Goal: Information Seeking & Learning: Learn about a topic

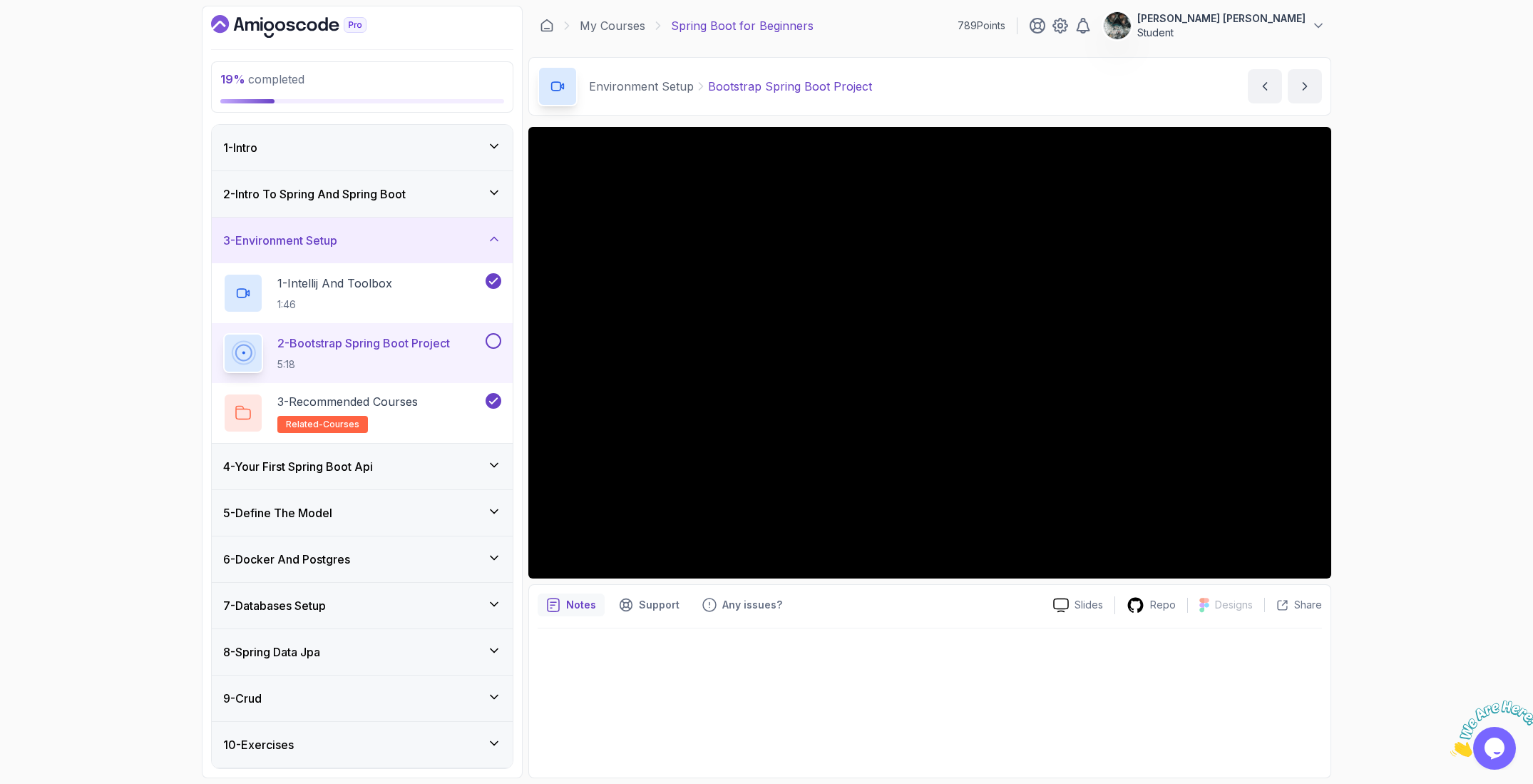
scroll to position [89, 0]
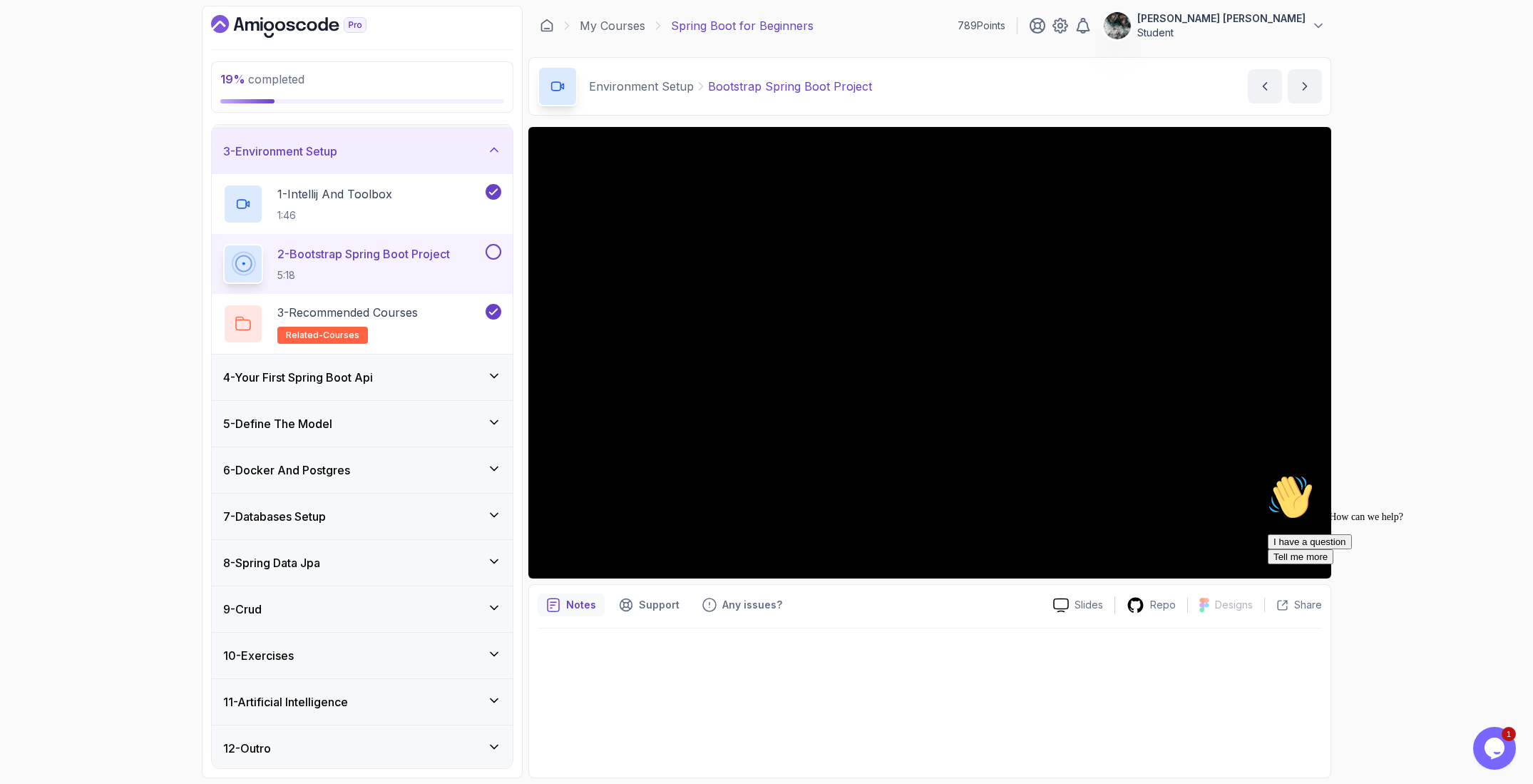
click at [1495, 756] on icon "$i18n('chat', 'chat_widget')" at bounding box center [1495, 748] width 20 height 21
click at [1494, 756] on button "Close Chat This icon closes the chat window." at bounding box center [1495, 748] width 43 height 43
click at [1451, 747] on icon "Close" at bounding box center [1451, 752] width 0 height 12
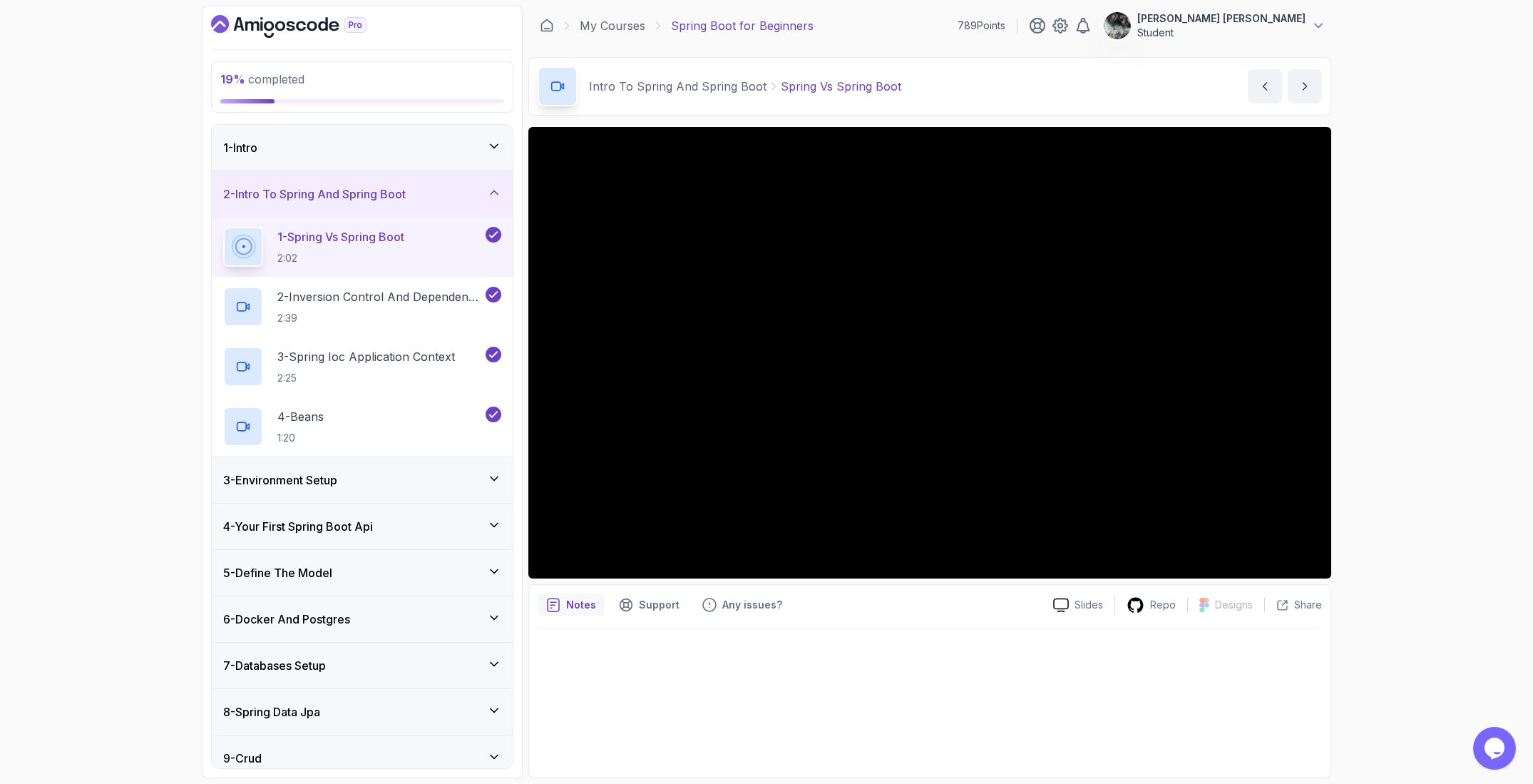
click at [349, 139] on div "1 - Intro" at bounding box center [362, 147] width 278 height 17
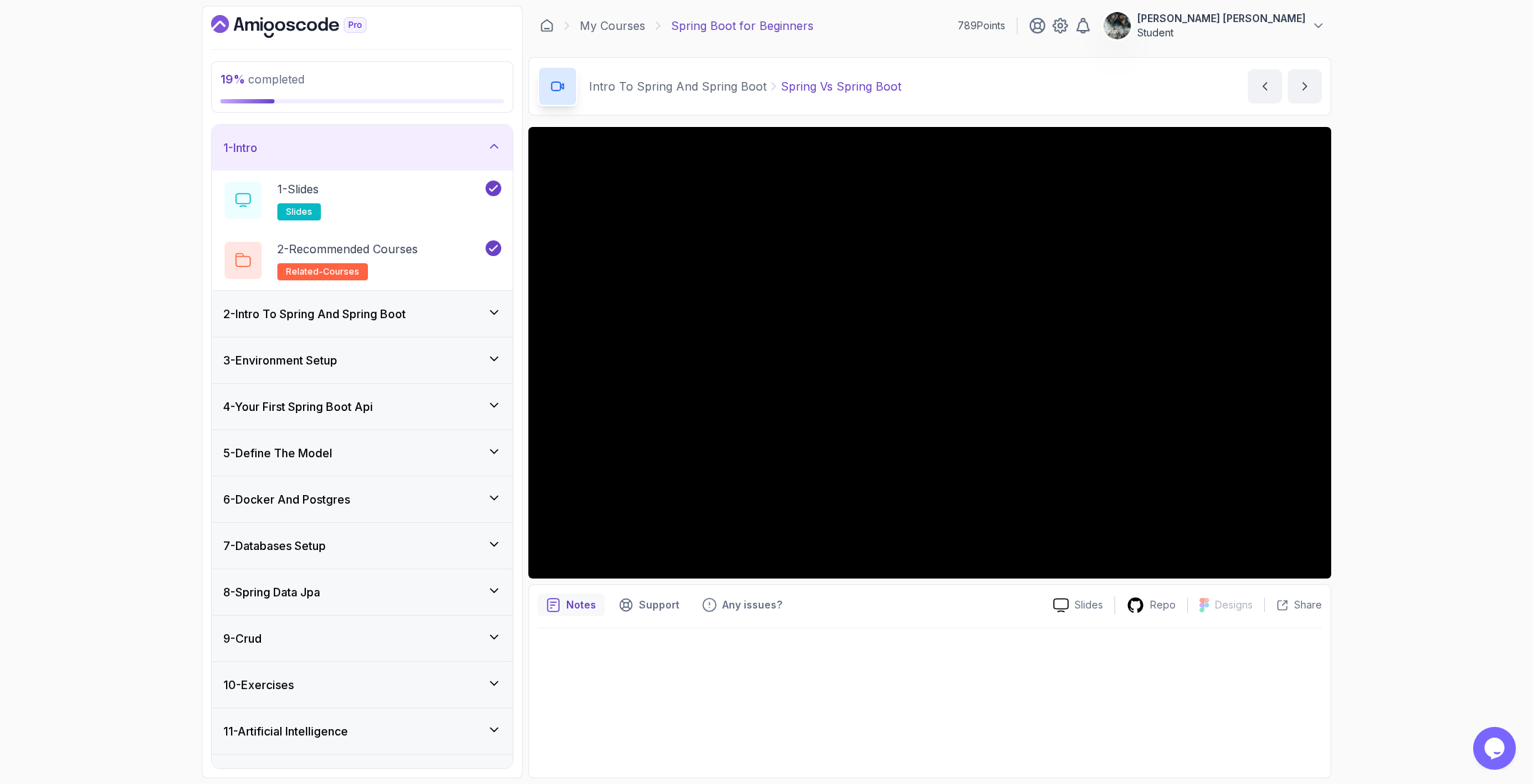
click at [419, 153] on div "1 - Intro" at bounding box center [362, 147] width 278 height 17
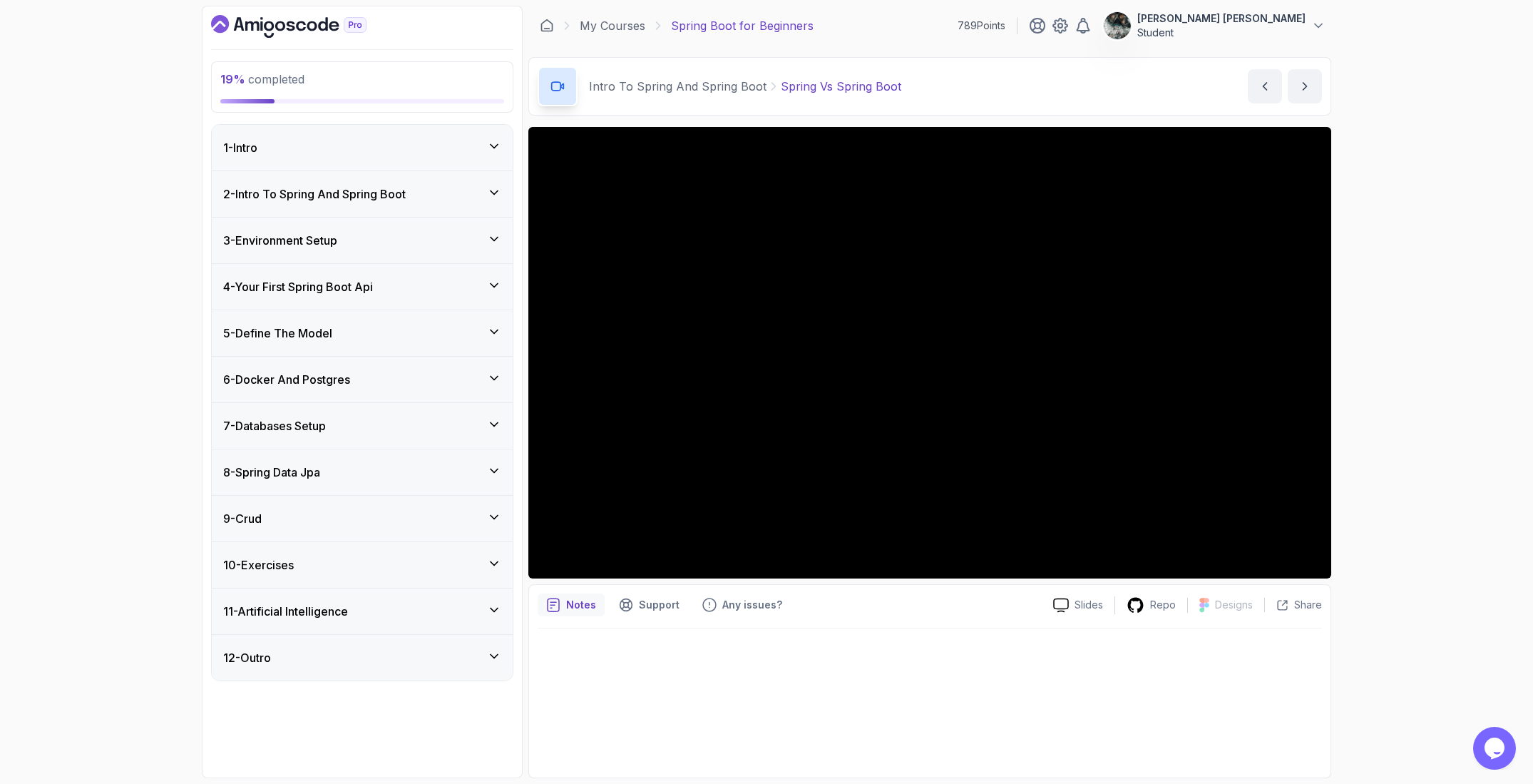
click at [355, 221] on div "3 - Environment Setup" at bounding box center [362, 240] width 301 height 45
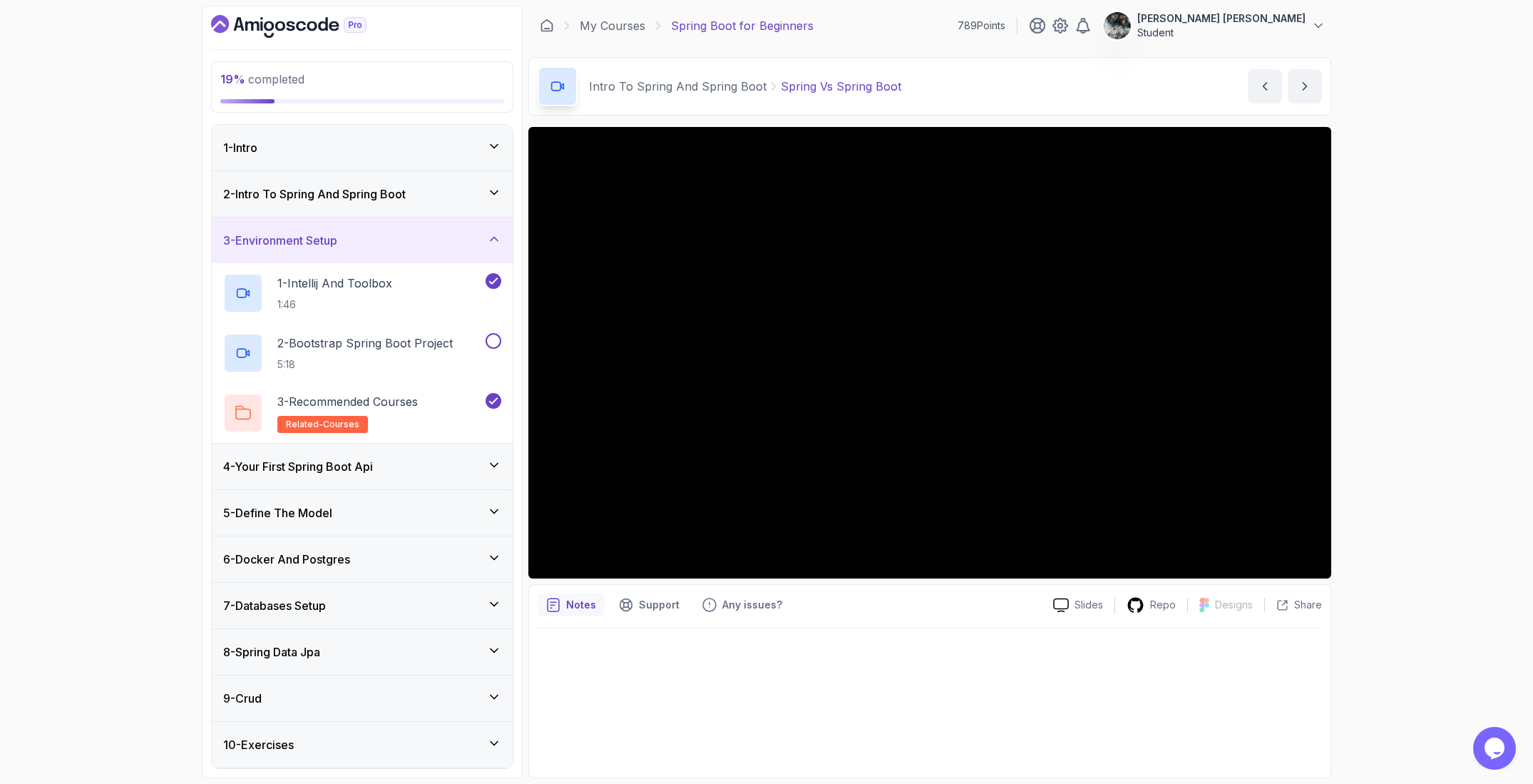
click at [369, 462] on h3 "4 - Your First Spring Boot Api" at bounding box center [298, 466] width 150 height 17
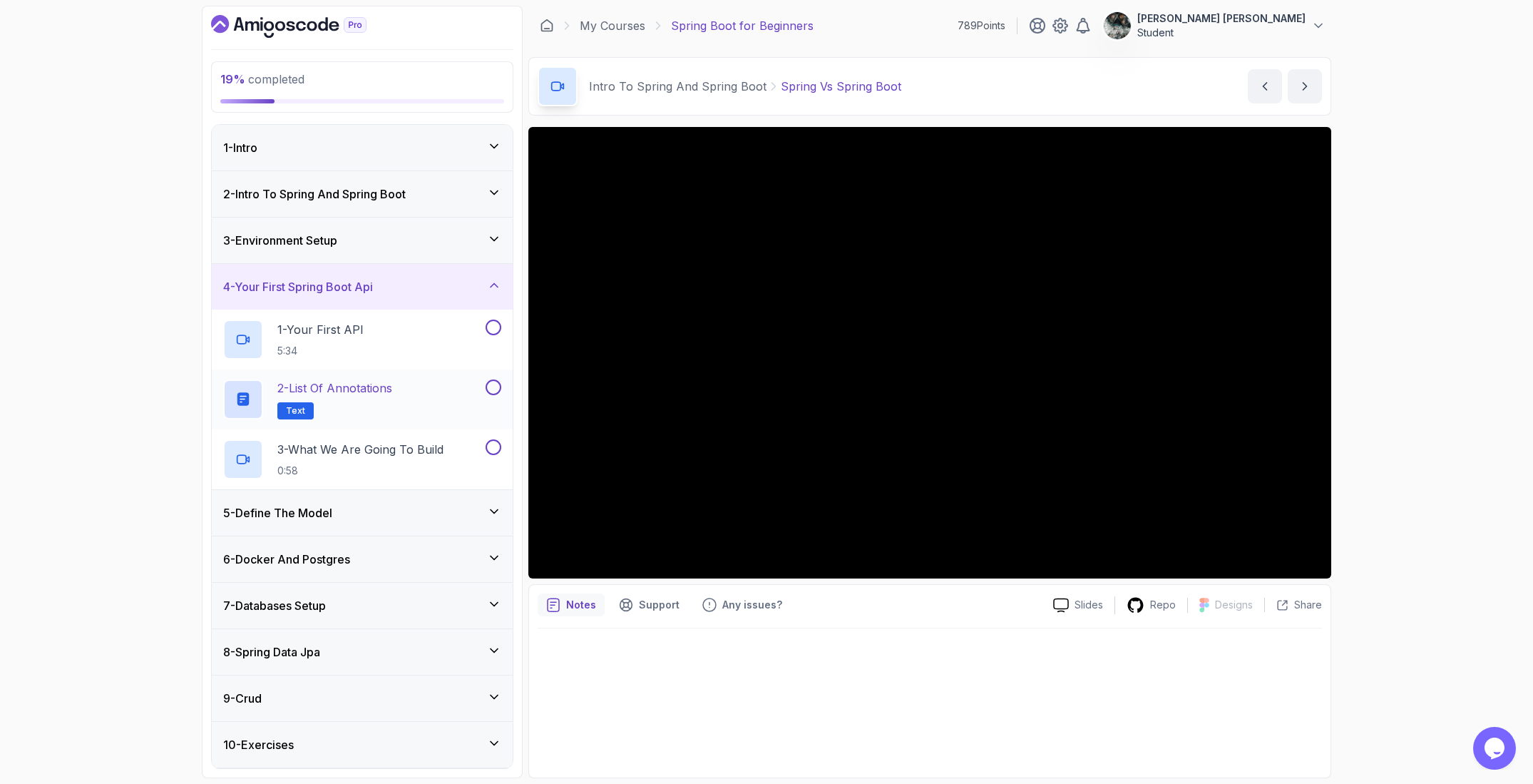
click at [392, 391] on p "2 - List of Annotations" at bounding box center [335, 387] width 115 height 17
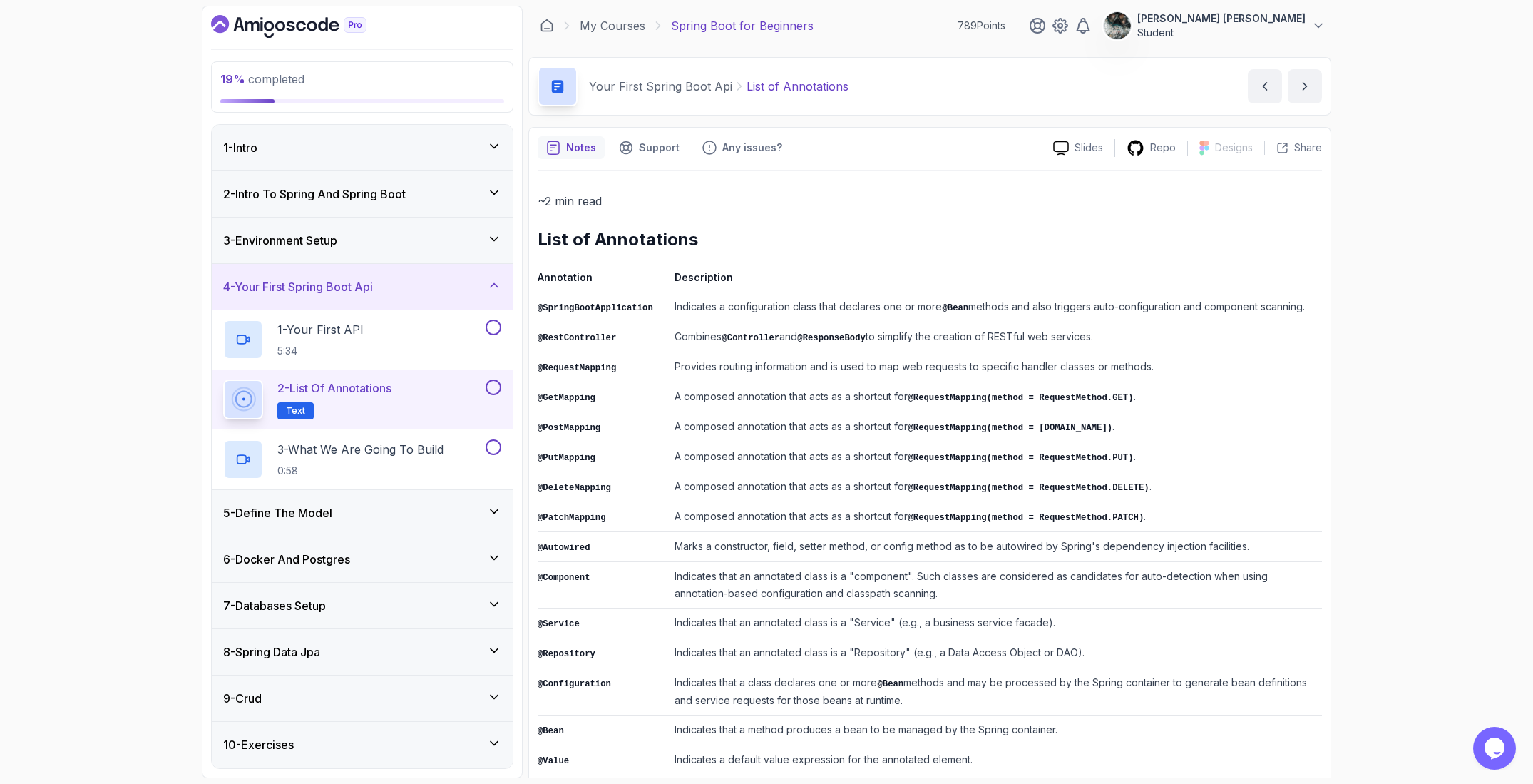
scroll to position [74, 0]
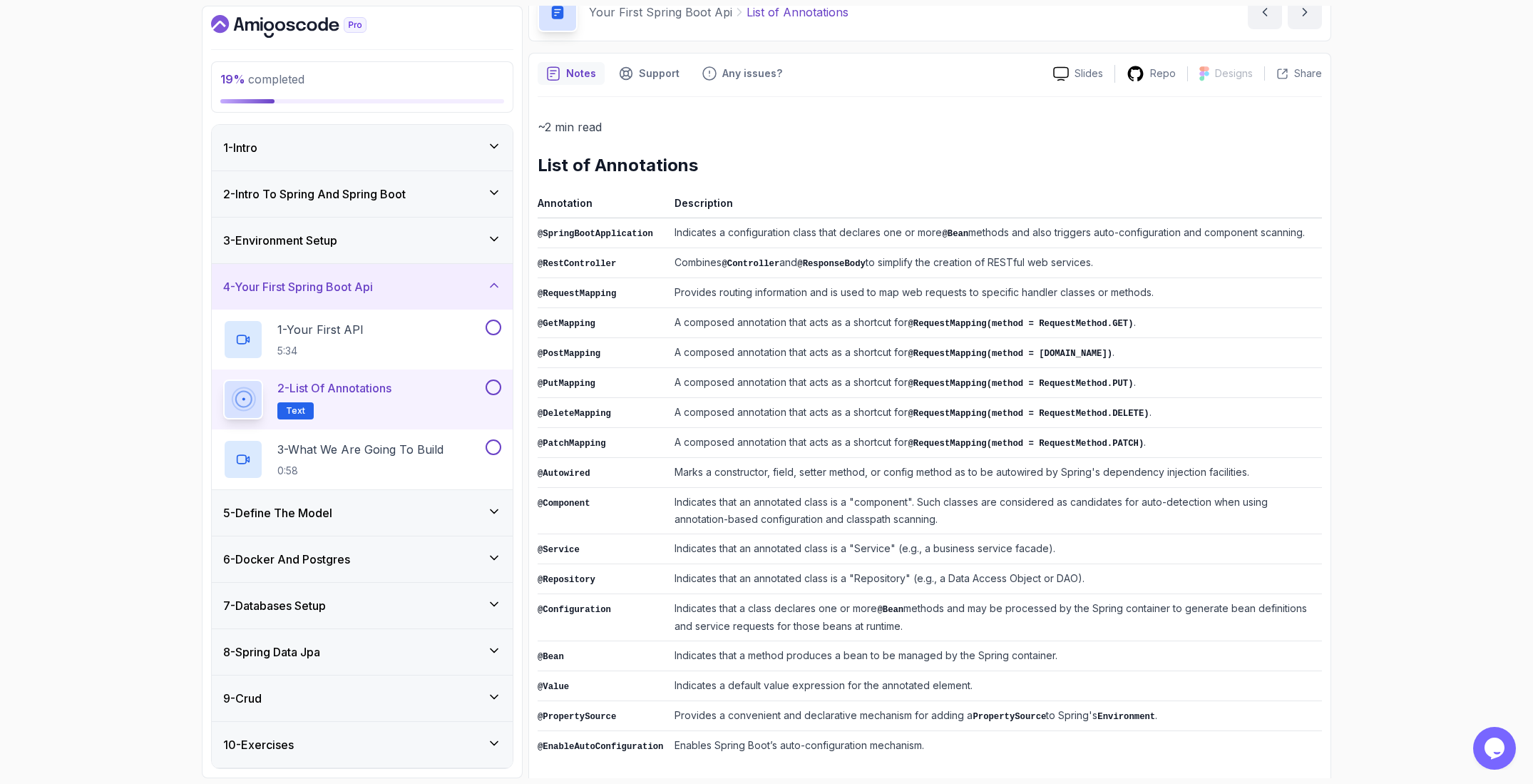
click at [365, 232] on div "3 - Environment Setup" at bounding box center [362, 240] width 278 height 17
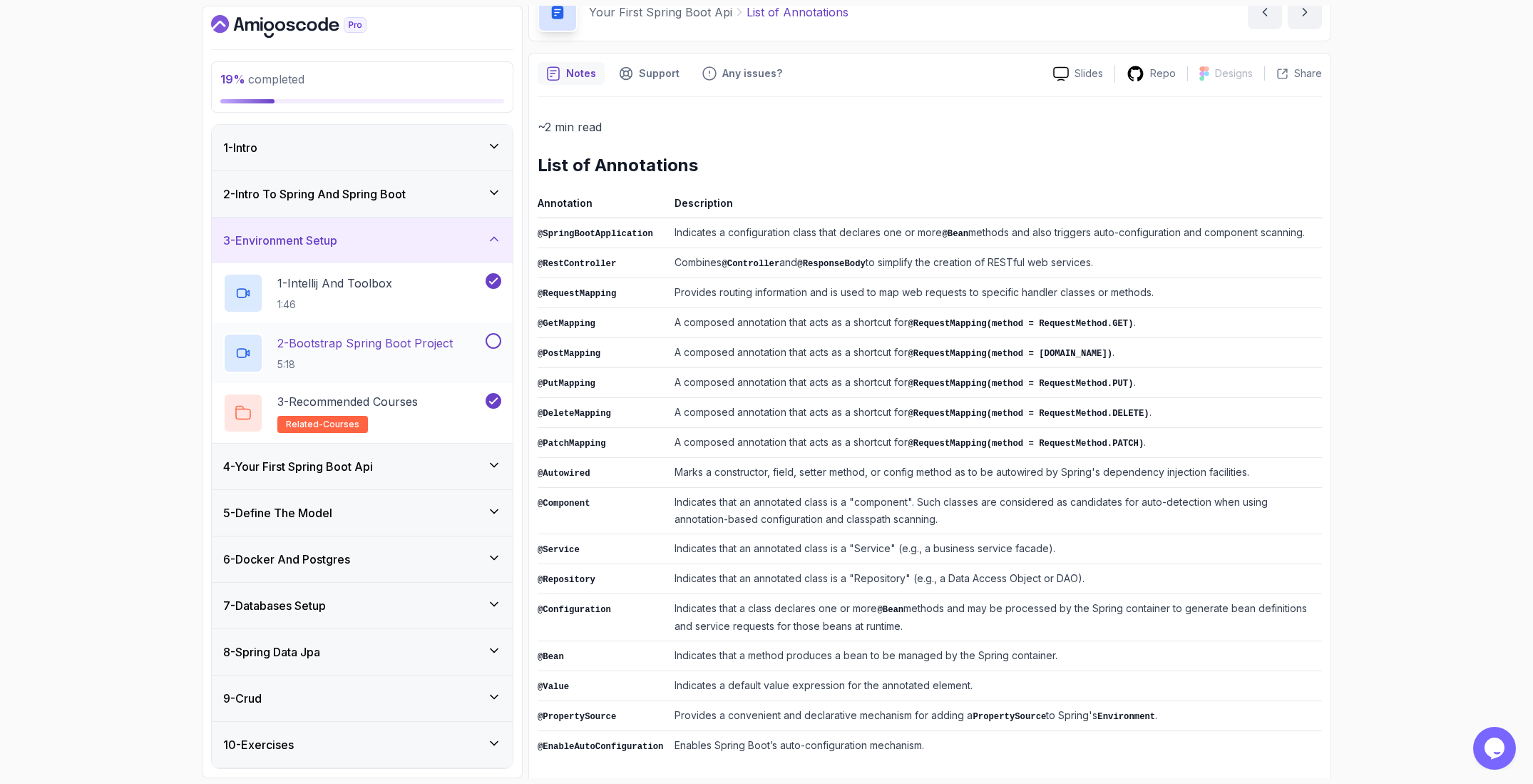
click at [396, 326] on div "2 - Bootstrap Spring Boot Project 5:18" at bounding box center [362, 353] width 301 height 60
click at [385, 349] on p "2 - Bootstrap Spring Boot Project" at bounding box center [364, 343] width 175 height 17
